Goal: Task Accomplishment & Management: Manage account settings

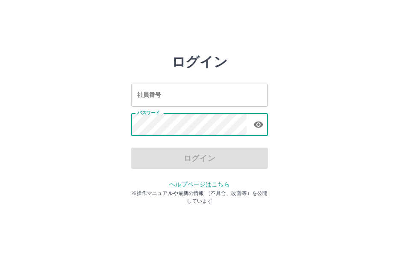
click at [176, 101] on input "社員番号" at bounding box center [199, 95] width 137 height 23
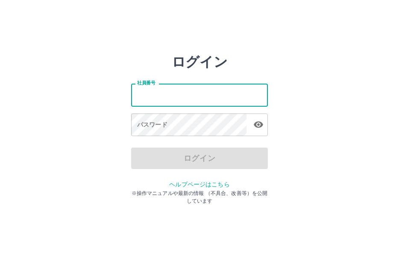
type input "*******"
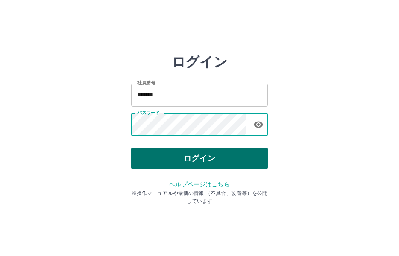
click at [176, 159] on button "ログイン" at bounding box center [199, 158] width 137 height 21
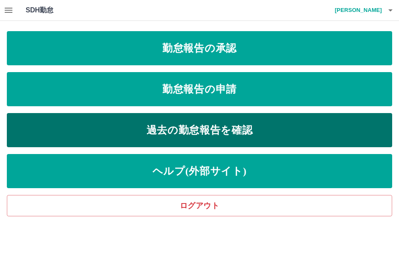
click at [156, 122] on link "過去の勤怠報告を確認" at bounding box center [199, 130] width 385 height 34
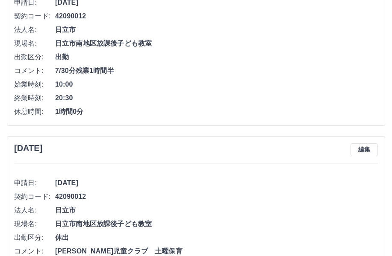
scroll to position [342, 0]
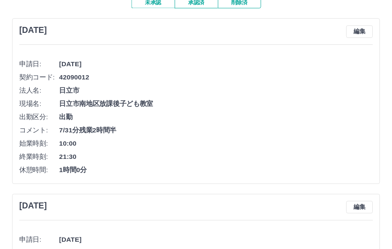
scroll to position [0, 0]
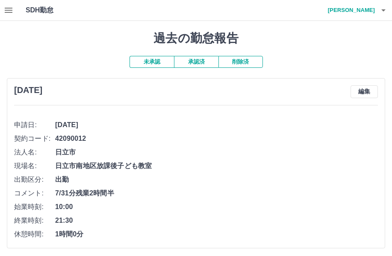
click at [11, 13] on icon "button" at bounding box center [9, 10] width 8 height 5
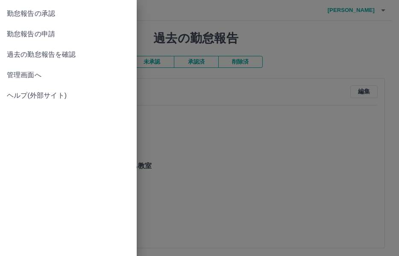
click at [37, 74] on span "管理画面へ" at bounding box center [68, 75] width 123 height 10
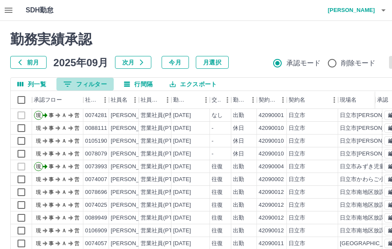
click at [96, 85] on button "0 フィルター" at bounding box center [84, 84] width 57 height 13
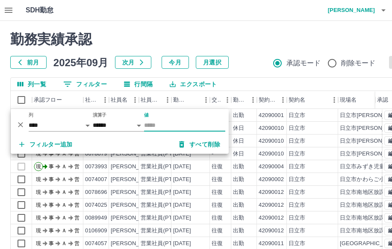
click at [167, 124] on input "値" at bounding box center [184, 125] width 81 height 12
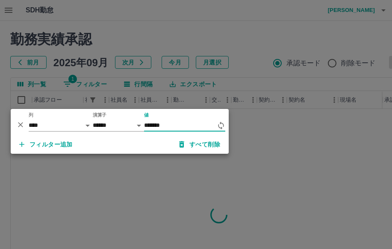
type input "*******"
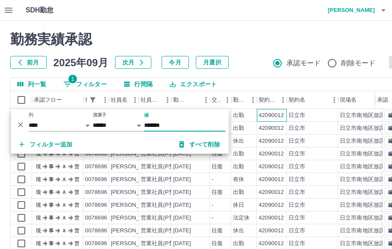
click at [278, 119] on div "42090012" at bounding box center [270, 116] width 25 height 8
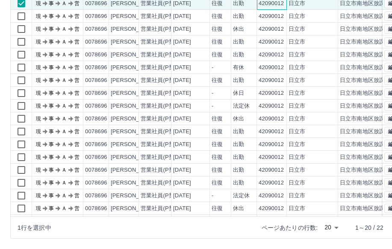
scroll to position [44, 0]
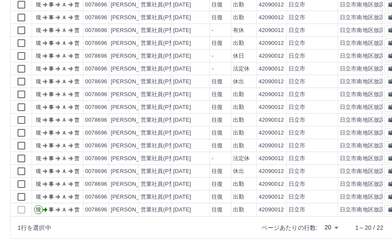
click at [338, 226] on body "SDH勤怠 近江　美加子 勤務実績承認 前月 2025年09月 次月 今月 月選択 承認モード 削除モード 一括承認 列一覧 1 フィルター 行間隔 エクスポ…" at bounding box center [196, 68] width 392 height 361
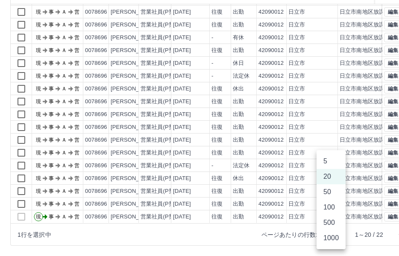
click at [334, 238] on li "1000" at bounding box center [331, 238] width 29 height 15
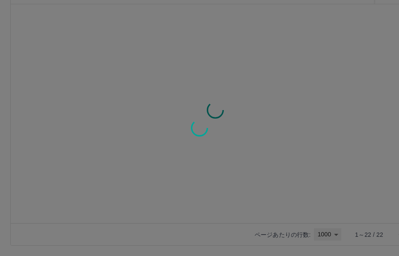
type input "****"
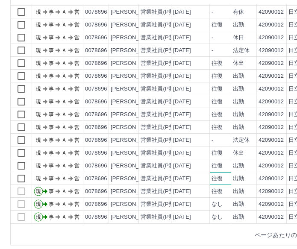
click at [229, 173] on div "往復" at bounding box center [220, 178] width 21 height 13
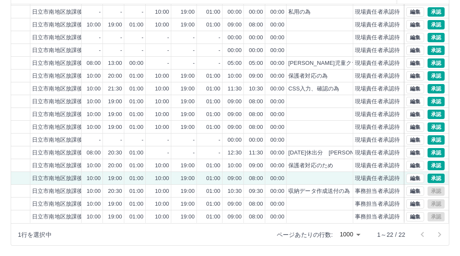
scroll to position [70, 314]
click at [399, 174] on button "編集" at bounding box center [416, 178] width 18 height 9
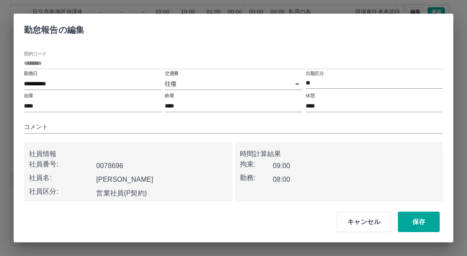
click at [253, 77] on div "交通費 往復 ******" at bounding box center [234, 81] width 138 height 21
click at [251, 82] on body "SDH勤怠 近江　美加子 勤務実績承認 前月 2025年09月 次月 今月 月選択 承認モード 削除モード 一括承認 列一覧 1 フィルター 行間隔 エクスポ…" at bounding box center [233, 75] width 467 height 361
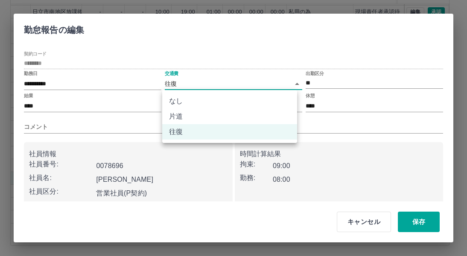
click at [234, 101] on li "なし" at bounding box center [229, 101] width 135 height 15
type input "****"
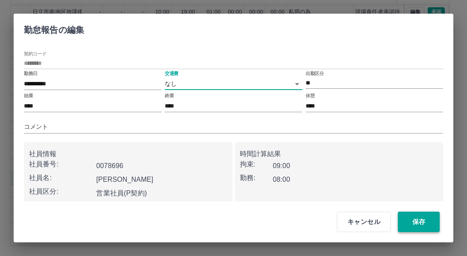
click at [399, 223] on button "保存" at bounding box center [419, 222] width 42 height 21
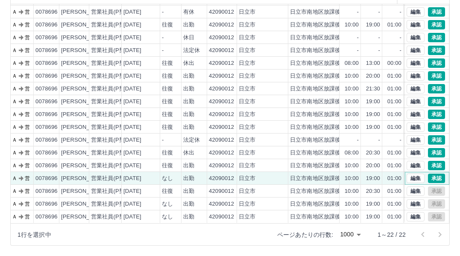
scroll to position [70, 43]
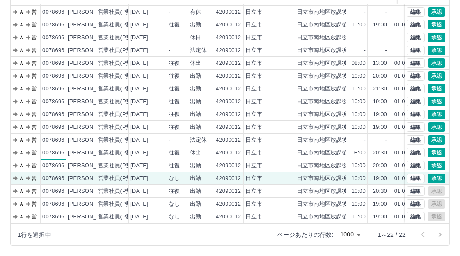
click at [42, 159] on div "0078696" at bounding box center [54, 165] width 26 height 13
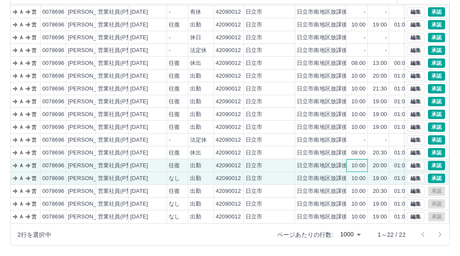
click at [366, 161] on div "10:00" at bounding box center [356, 165] width 21 height 13
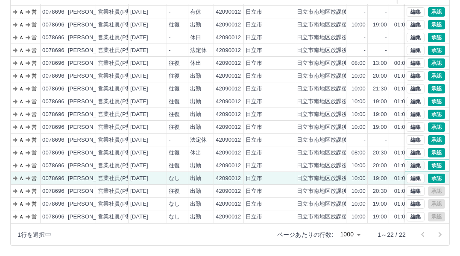
click at [399, 161] on button "編集" at bounding box center [416, 165] width 18 height 9
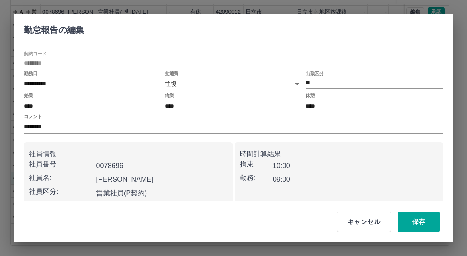
click at [290, 81] on body "SDH勤怠 近江　美加子 勤務実績承認 前月 2025年09月 次月 今月 月選択 承認モード 削除モード 一括承認 列一覧 1 フィルター 行間隔 エクスポ…" at bounding box center [233, 75] width 467 height 361
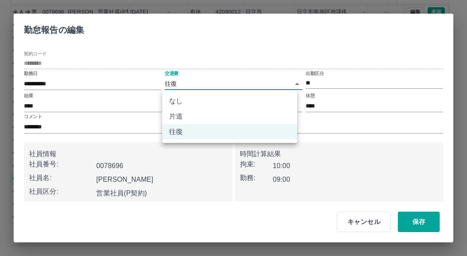
click at [252, 104] on li "なし" at bounding box center [229, 101] width 135 height 15
type input "****"
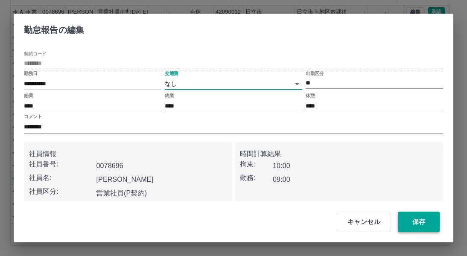
click at [399, 225] on button "保存" at bounding box center [419, 222] width 42 height 21
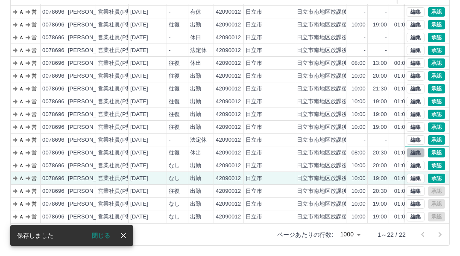
click at [399, 148] on button "編集" at bounding box center [416, 152] width 18 height 9
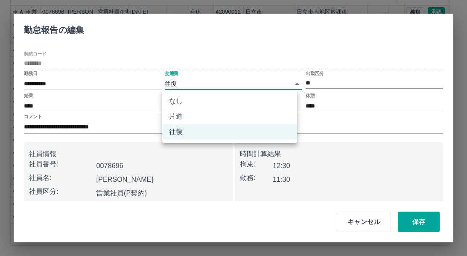
click at [280, 83] on body "SDH勤怠 近江　美加子 勤務実績承認 前月 2025年09月 次月 今月 月選択 承認モード 削除モード 一括承認 列一覧 1 フィルター 行間隔 エクスポ…" at bounding box center [233, 75] width 467 height 361
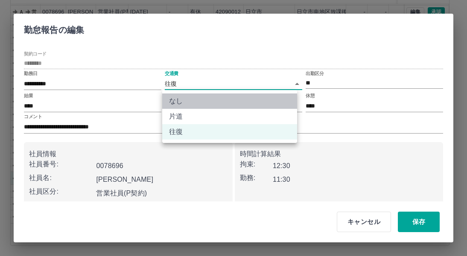
click at [248, 97] on li "なし" at bounding box center [229, 101] width 135 height 15
type input "****"
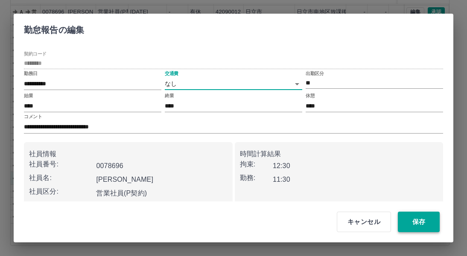
click at [399, 219] on button "保存" at bounding box center [419, 222] width 42 height 21
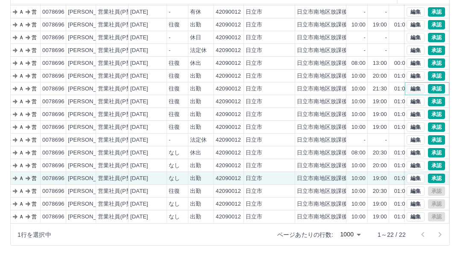
click at [399, 84] on button "編集" at bounding box center [416, 88] width 18 height 9
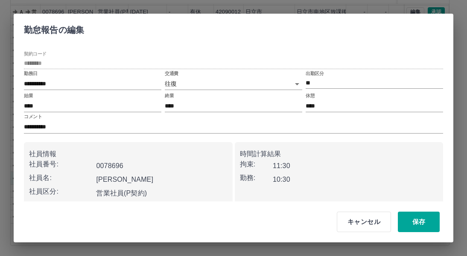
click at [285, 83] on body "SDH勤怠 近江　美加子 勤務実績承認 前月 2025年09月 次月 今月 月選択 承認モード 削除モード 一括承認 列一覧 1 フィルター 行間隔 エクスポ…" at bounding box center [233, 75] width 467 height 361
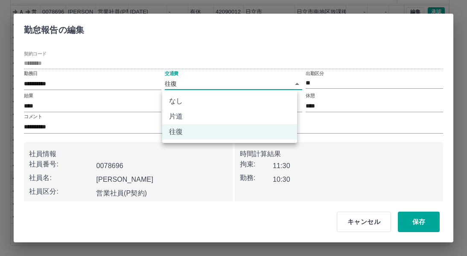
click at [259, 99] on li "なし" at bounding box center [229, 101] width 135 height 15
type input "****"
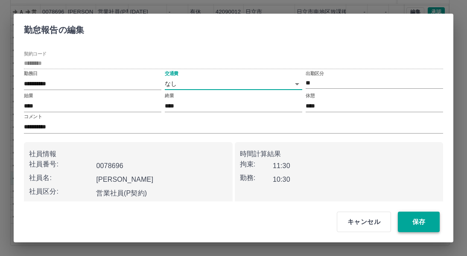
click at [399, 222] on button "保存" at bounding box center [419, 222] width 42 height 21
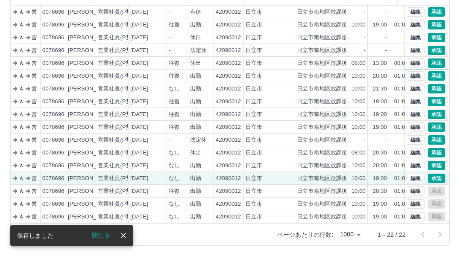
click at [399, 71] on button "編集" at bounding box center [416, 75] width 18 height 9
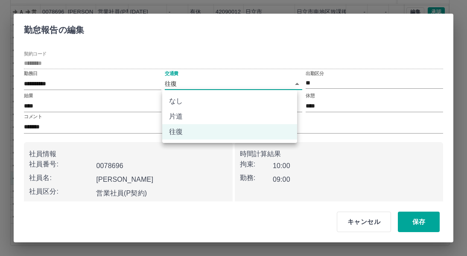
click at [256, 81] on body "SDH勤怠 近江　美加子 勤務実績承認 前月 2025年09月 次月 今月 月選択 承認モード 削除モード 一括承認 列一覧 1 フィルター 行間隔 エクスポ…" at bounding box center [233, 75] width 467 height 361
click at [241, 102] on li "なし" at bounding box center [229, 101] width 135 height 15
type input "****"
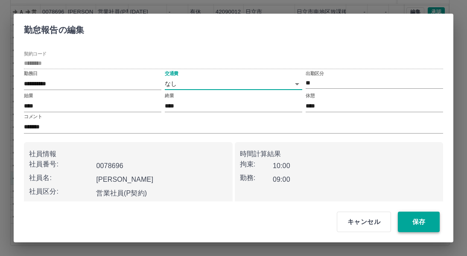
click at [399, 221] on button "保存" at bounding box center [419, 222] width 42 height 21
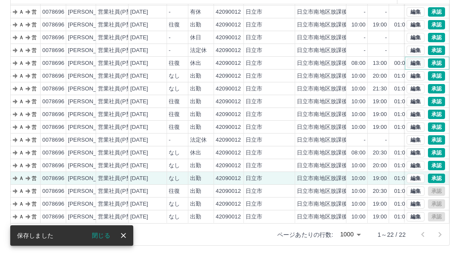
click at [399, 59] on button "編集" at bounding box center [416, 63] width 18 height 9
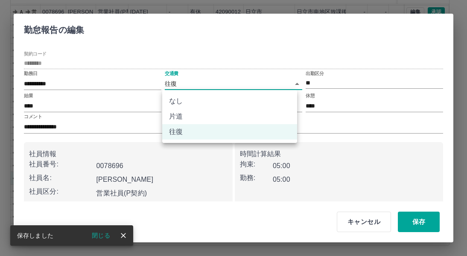
click at [230, 86] on body "SDH勤怠 近江　美加子 勤務実績承認 前月 2025年09月 次月 今月 月選択 承認モード 削除モード 一括承認 列一覧 1 フィルター 行間隔 エクスポ…" at bounding box center [233, 75] width 467 height 361
click at [227, 100] on li "なし" at bounding box center [229, 101] width 135 height 15
type input "****"
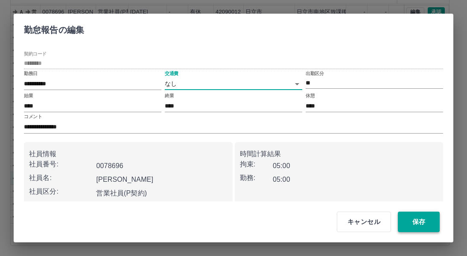
click at [399, 218] on button "保存" at bounding box center [419, 222] width 42 height 21
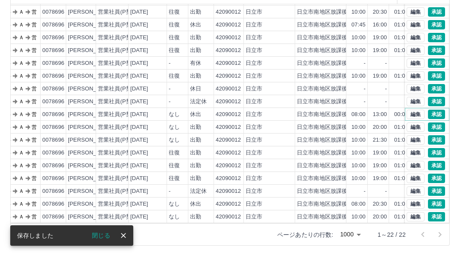
scroll to position [0, 43]
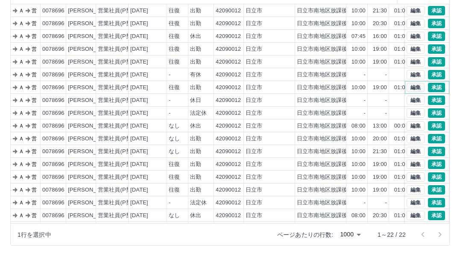
click at [399, 86] on button "編集" at bounding box center [416, 87] width 18 height 9
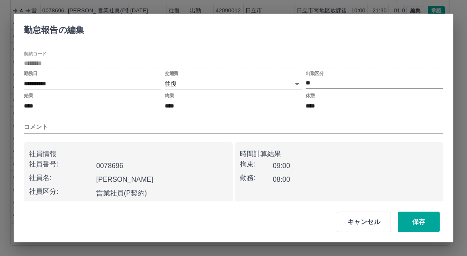
click at [241, 81] on body "SDH勤怠 近江　美加子 勤務実績承認 前月 2025年09月 次月 今月 月選択 承認モード 削除モード 一括承認 列一覧 1 フィルター 行間隔 エクスポ…" at bounding box center [233, 75] width 467 height 361
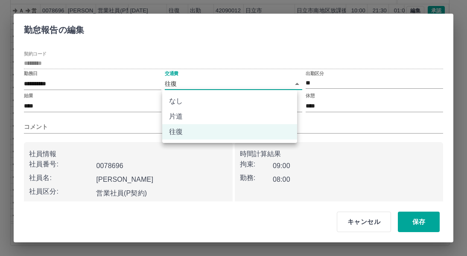
click at [230, 103] on li "なし" at bounding box center [229, 101] width 135 height 15
type input "****"
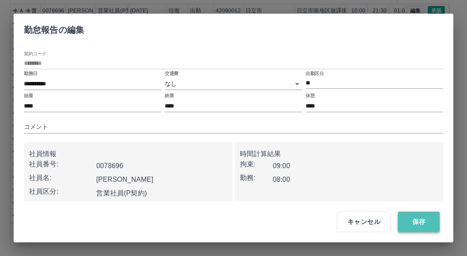
click at [399, 223] on button "保存" at bounding box center [419, 222] width 42 height 21
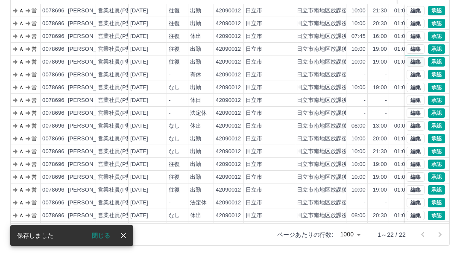
click at [399, 60] on button "編集" at bounding box center [416, 61] width 18 height 9
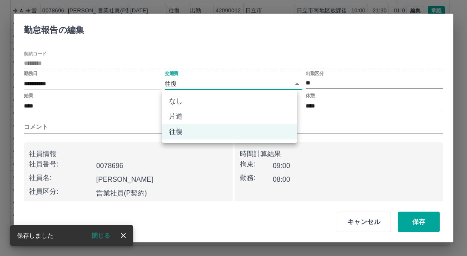
click at [230, 86] on body "SDH勤怠 近江　美加子 勤務実績承認 前月 2025年09月 次月 今月 月選択 承認モード 削除モード 一括承認 列一覧 1 フィルター 行間隔 エクスポ…" at bounding box center [233, 75] width 467 height 361
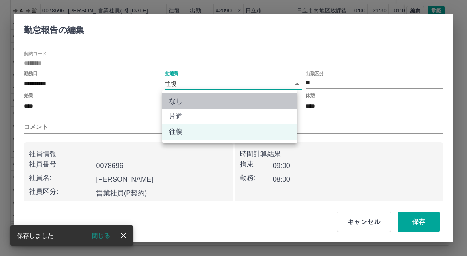
click at [217, 101] on li "なし" at bounding box center [229, 101] width 135 height 15
type input "****"
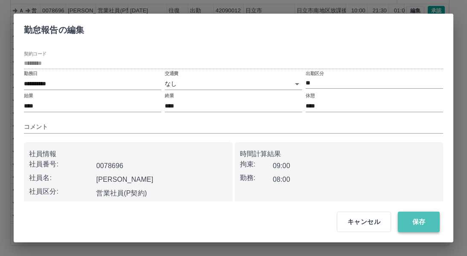
click at [399, 221] on button "保存" at bounding box center [419, 222] width 42 height 21
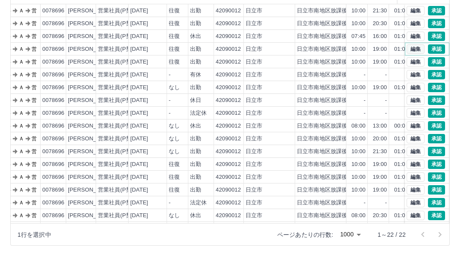
click at [399, 50] on button "編集" at bounding box center [416, 48] width 18 height 9
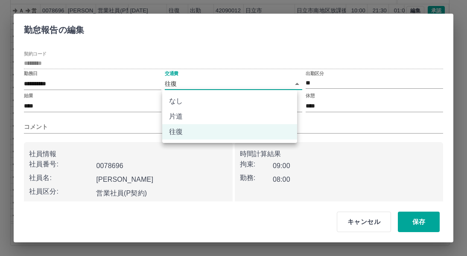
click at [227, 80] on body "SDH勤怠 近江　美加子 勤務実績承認 前月 2025年09月 次月 今月 月選択 承認モード 削除モード 一括承認 列一覧 1 フィルター 行間隔 エクスポ…" at bounding box center [233, 75] width 467 height 361
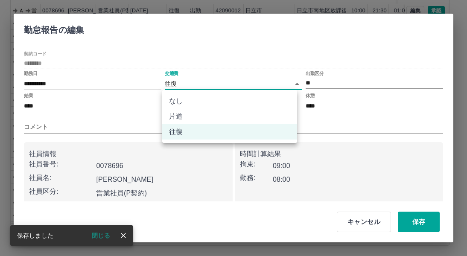
click at [221, 98] on li "なし" at bounding box center [229, 101] width 135 height 15
type input "****"
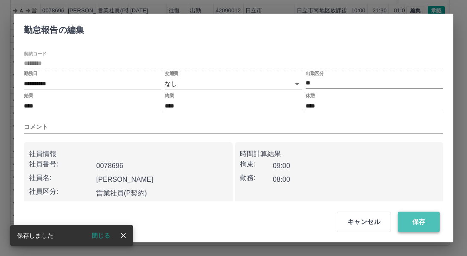
click at [399, 217] on button "保存" at bounding box center [419, 222] width 42 height 21
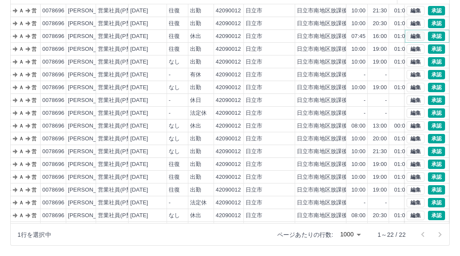
click at [399, 38] on button "編集" at bounding box center [416, 36] width 18 height 9
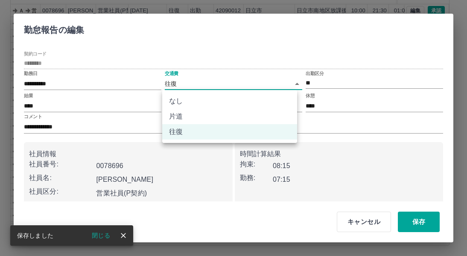
click at [253, 82] on body "SDH勤怠 近江　美加子 勤務実績承認 前月 2025年09月 次月 今月 月選択 承認モード 削除モード 一括承認 列一覧 1 フィルター 行間隔 エクスポ…" at bounding box center [233, 75] width 467 height 361
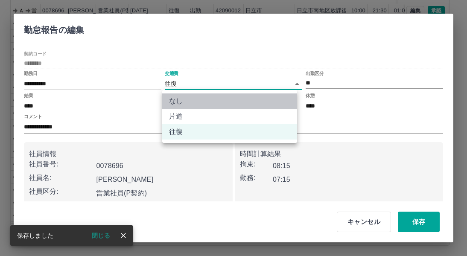
click at [252, 100] on li "なし" at bounding box center [229, 101] width 135 height 15
type input "****"
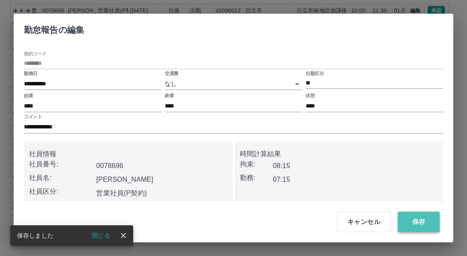
click at [399, 218] on button "保存" at bounding box center [419, 222] width 42 height 21
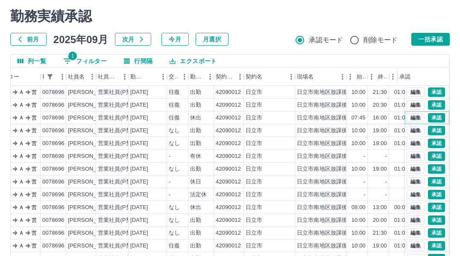
scroll to position [19, 0]
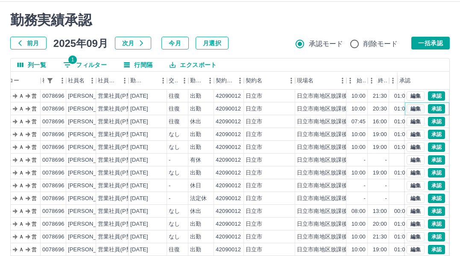
click at [399, 111] on button "編集" at bounding box center [416, 108] width 18 height 9
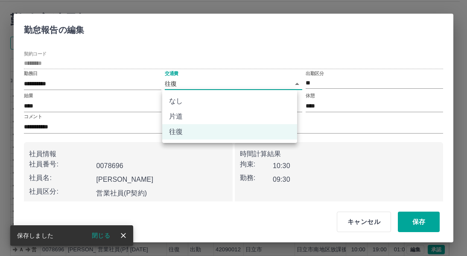
click at [251, 86] on body "SDH勤怠 近江　美加子 勤務実績承認 前月 2025年09月 次月 今月 月選択 承認モード 削除モード 一括承認 列一覧 1 フィルター 行間隔 エクスポ…" at bounding box center [233, 161] width 467 height 361
click at [240, 98] on li "なし" at bounding box center [229, 101] width 135 height 15
type input "****"
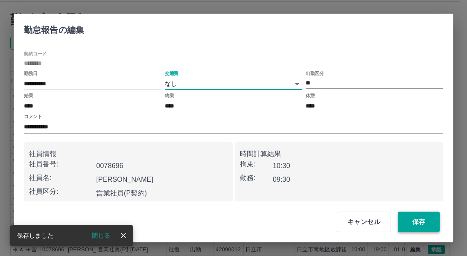
click at [399, 223] on button "保存" at bounding box center [419, 222] width 42 height 21
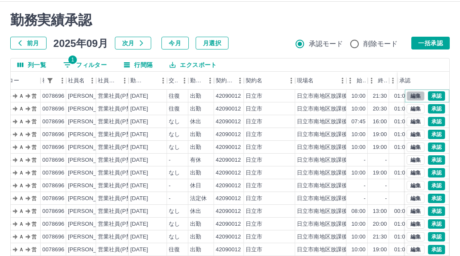
click at [399, 96] on button "編集" at bounding box center [416, 95] width 18 height 9
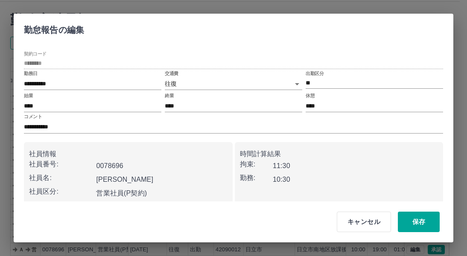
click at [262, 85] on body "SDH勤怠 近江　美加子 勤務実績承認 前月 2025年09月 次月 今月 月選択 承認モード 削除モード 一括承認 列一覧 1 フィルター 行間隔 エクスポ…" at bounding box center [233, 161] width 467 height 361
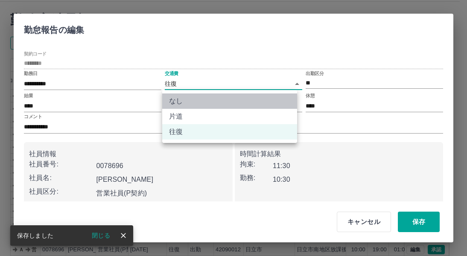
click at [262, 98] on li "なし" at bounding box center [229, 101] width 135 height 15
type input "****"
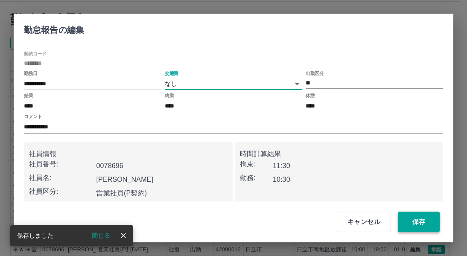
click at [399, 220] on button "保存" at bounding box center [419, 222] width 42 height 21
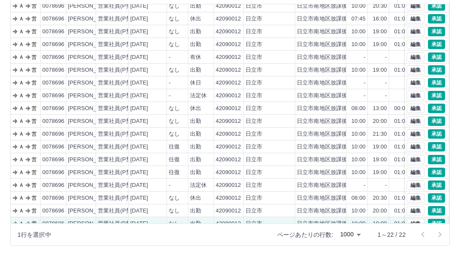
scroll to position [0, 43]
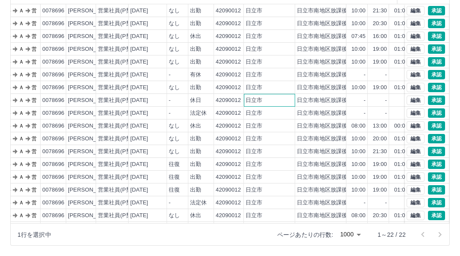
click at [291, 106] on div "日立市" at bounding box center [269, 100] width 51 height 13
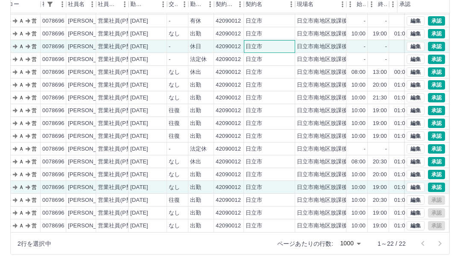
scroll to position [105, 0]
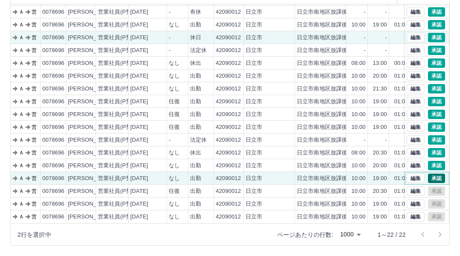
click at [399, 174] on button "承認" at bounding box center [436, 178] width 17 height 9
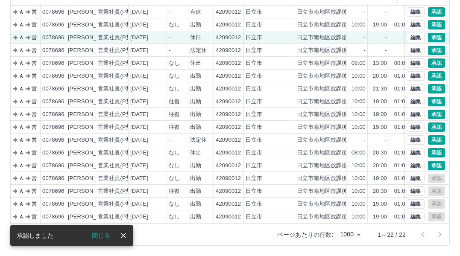
drag, startPoint x: 103, startPoint y: 237, endPoint x: 144, endPoint y: 226, distance: 42.9
click at [103, 236] on button "閉じる" at bounding box center [101, 235] width 32 height 13
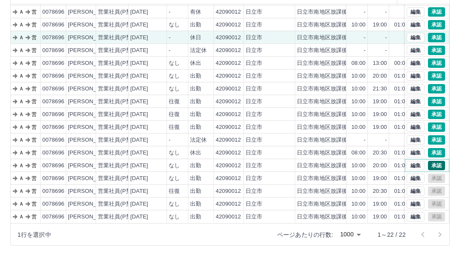
click at [399, 161] on button "承認" at bounding box center [436, 165] width 17 height 9
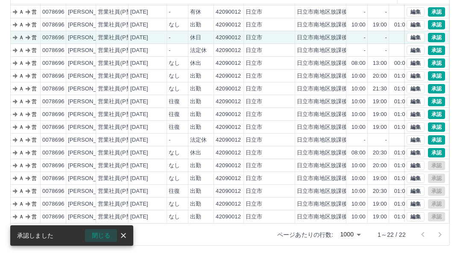
click at [101, 235] on button "閉じる" at bounding box center [101, 235] width 32 height 13
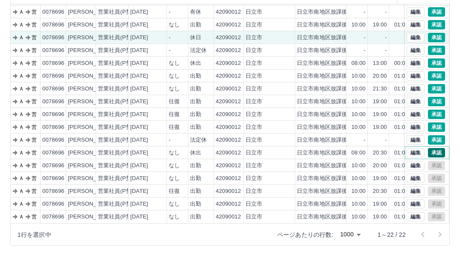
click at [399, 148] on button "承認" at bounding box center [436, 152] width 17 height 9
click at [399, 135] on button "承認" at bounding box center [436, 139] width 17 height 9
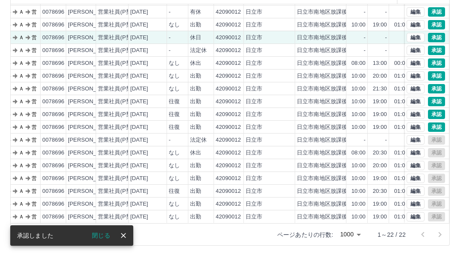
click at [109, 235] on button "閉じる" at bounding box center [101, 235] width 32 height 13
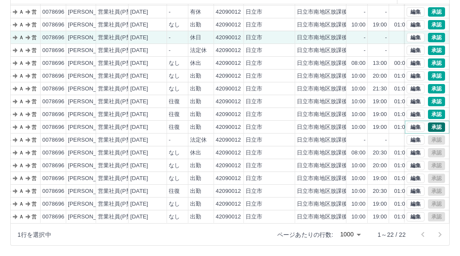
click at [399, 123] on button "承認" at bounding box center [436, 127] width 17 height 9
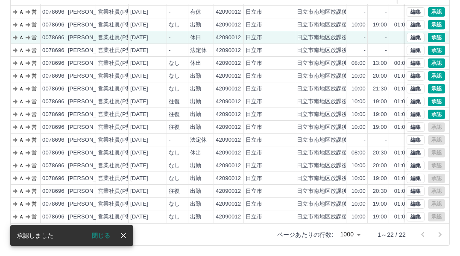
drag, startPoint x: 99, startPoint y: 237, endPoint x: 117, endPoint y: 224, distance: 22.0
click at [100, 237] on button "閉じる" at bounding box center [101, 235] width 32 height 13
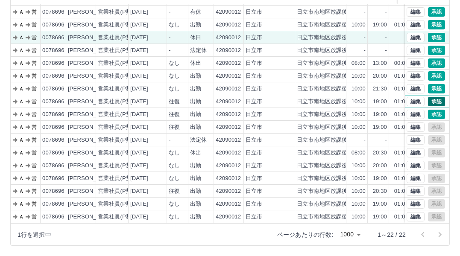
click at [399, 97] on button "承認" at bounding box center [436, 101] width 17 height 9
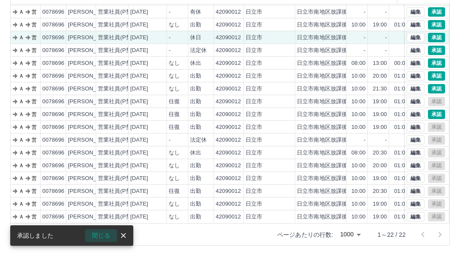
click at [103, 234] on button "閉じる" at bounding box center [101, 235] width 32 height 13
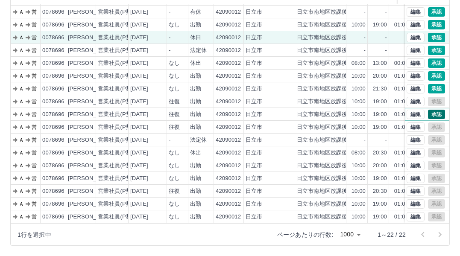
click at [399, 110] on button "承認" at bounding box center [436, 114] width 17 height 9
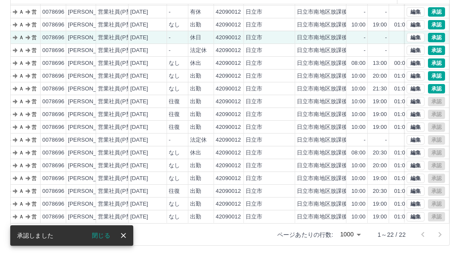
click at [105, 234] on button "閉じる" at bounding box center [101, 235] width 32 height 13
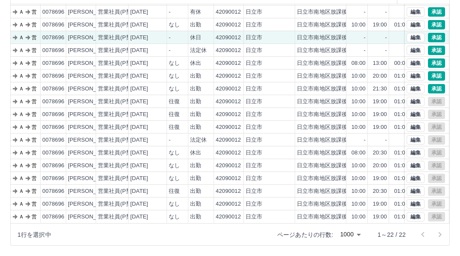
scroll to position [0, 43]
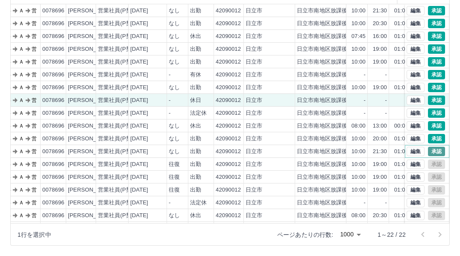
click at [399, 150] on button "承認" at bounding box center [436, 151] width 17 height 9
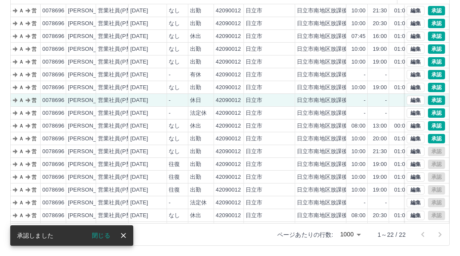
click at [103, 237] on button "閉じる" at bounding box center [101, 235] width 32 height 13
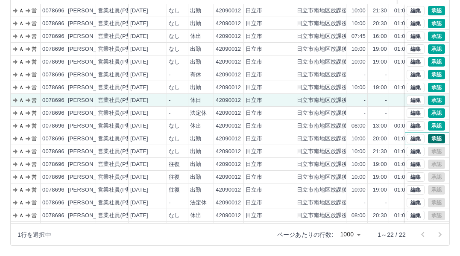
click at [399, 136] on button "承認" at bounding box center [436, 138] width 17 height 9
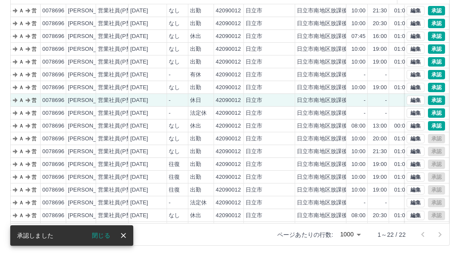
click at [97, 232] on button "閉じる" at bounding box center [101, 235] width 32 height 13
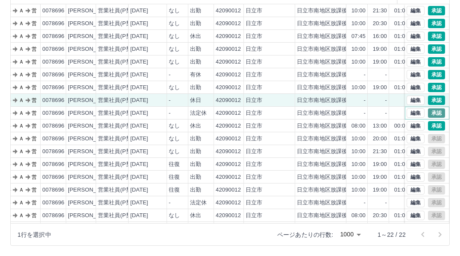
click at [399, 112] on button "承認" at bounding box center [436, 113] width 17 height 9
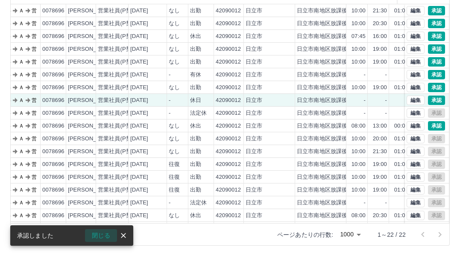
click at [104, 236] on button "閉じる" at bounding box center [101, 235] width 32 height 13
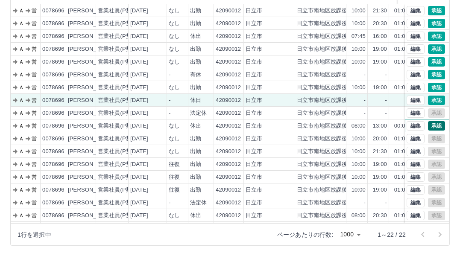
click at [399, 126] on button "承認" at bounding box center [436, 125] width 17 height 9
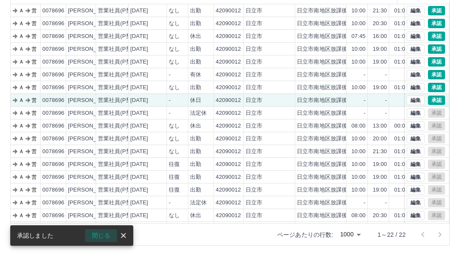
click at [106, 234] on button "閉じる" at bounding box center [101, 235] width 32 height 13
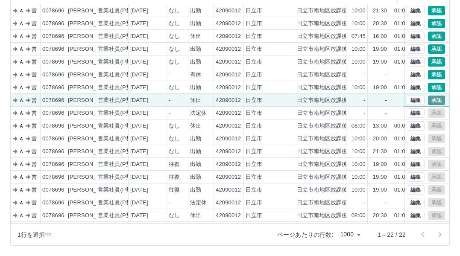
click at [399, 99] on button "承認" at bounding box center [436, 100] width 17 height 9
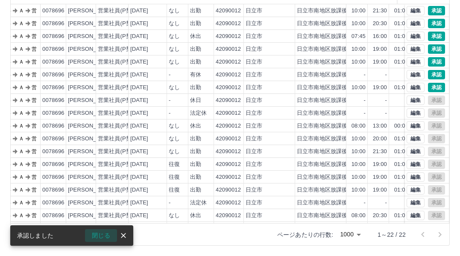
click at [103, 234] on button "閉じる" at bounding box center [101, 235] width 32 height 13
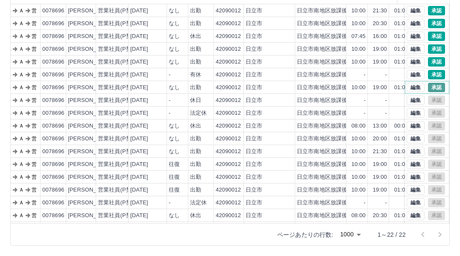
click at [399, 88] on button "承認" at bounding box center [436, 87] width 17 height 9
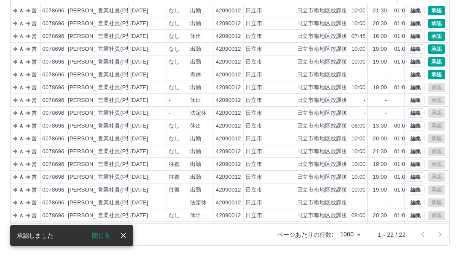
click at [101, 235] on button "閉じる" at bounding box center [101, 235] width 32 height 13
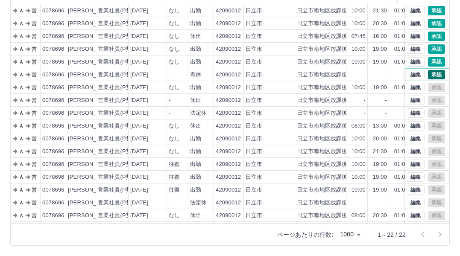
click at [399, 70] on button "承認" at bounding box center [436, 74] width 17 height 9
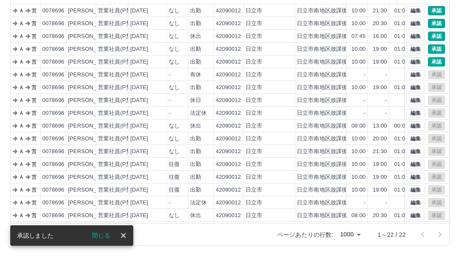
click at [98, 233] on button "閉じる" at bounding box center [101, 235] width 32 height 13
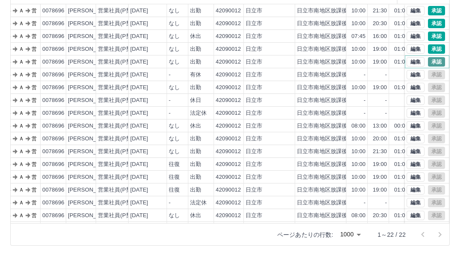
click at [399, 62] on button "承認" at bounding box center [436, 61] width 17 height 9
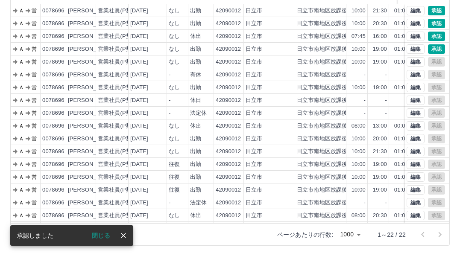
click at [104, 234] on button "閉じる" at bounding box center [101, 235] width 32 height 13
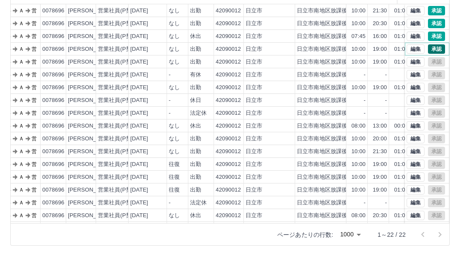
click at [399, 47] on button "承認" at bounding box center [436, 48] width 17 height 9
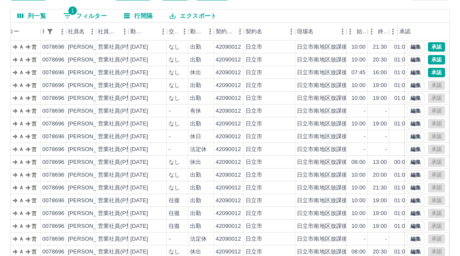
scroll to position [62, 0]
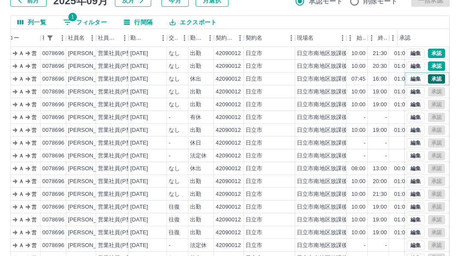
click at [399, 76] on button "承認" at bounding box center [436, 78] width 17 height 9
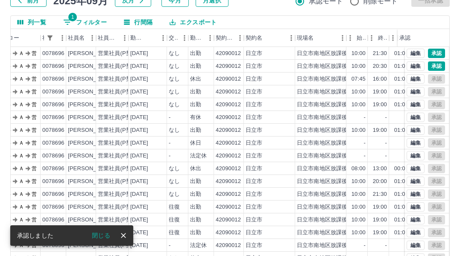
click at [106, 237] on button "閉じる" at bounding box center [101, 235] width 32 height 13
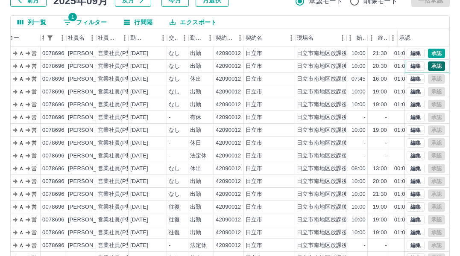
click at [399, 64] on button "承認" at bounding box center [436, 66] width 17 height 9
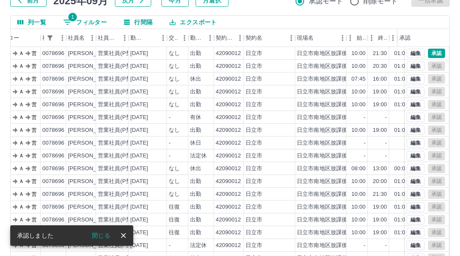
click at [97, 235] on button "閉じる" at bounding box center [101, 235] width 32 height 13
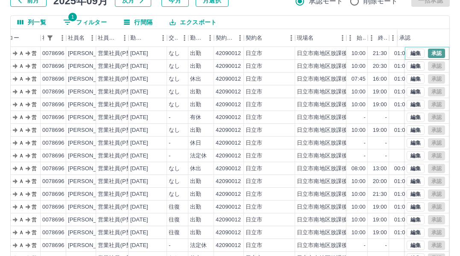
click at [399, 53] on button "承認" at bounding box center [436, 53] width 17 height 9
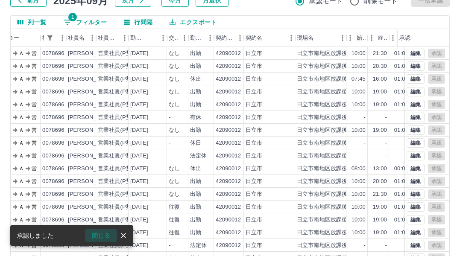
click at [101, 235] on button "閉じる" at bounding box center [101, 235] width 32 height 13
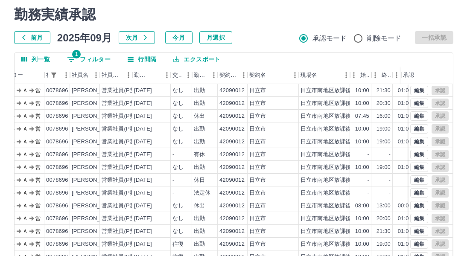
scroll to position [0, 0]
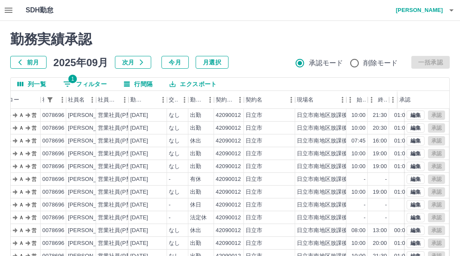
click at [9, 12] on icon "button" at bounding box center [9, 10] width 8 height 5
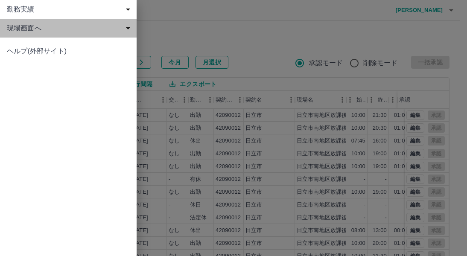
click at [54, 32] on span "現場画面へ" at bounding box center [70, 28] width 126 height 10
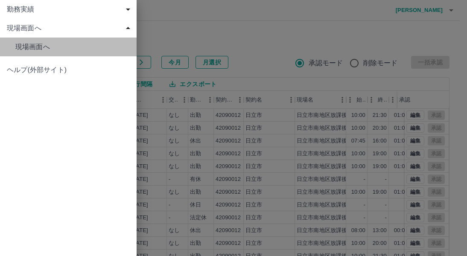
click at [53, 44] on span "現場画面へ" at bounding box center [72, 47] width 114 height 10
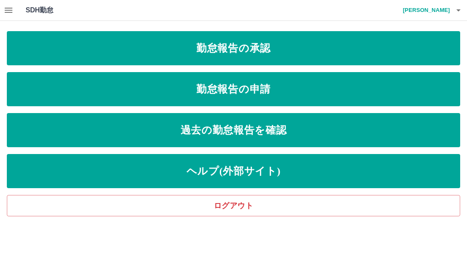
click at [399, 8] on h4 "近江　美加子" at bounding box center [424, 10] width 51 height 21
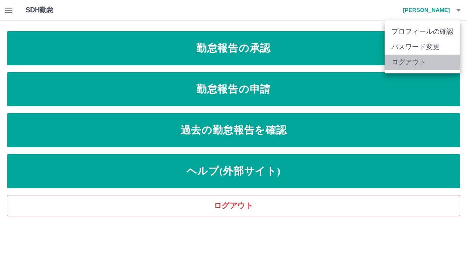
click at [399, 60] on li "ログアウト" at bounding box center [423, 62] width 76 height 15
